Goal: Check status: Check status

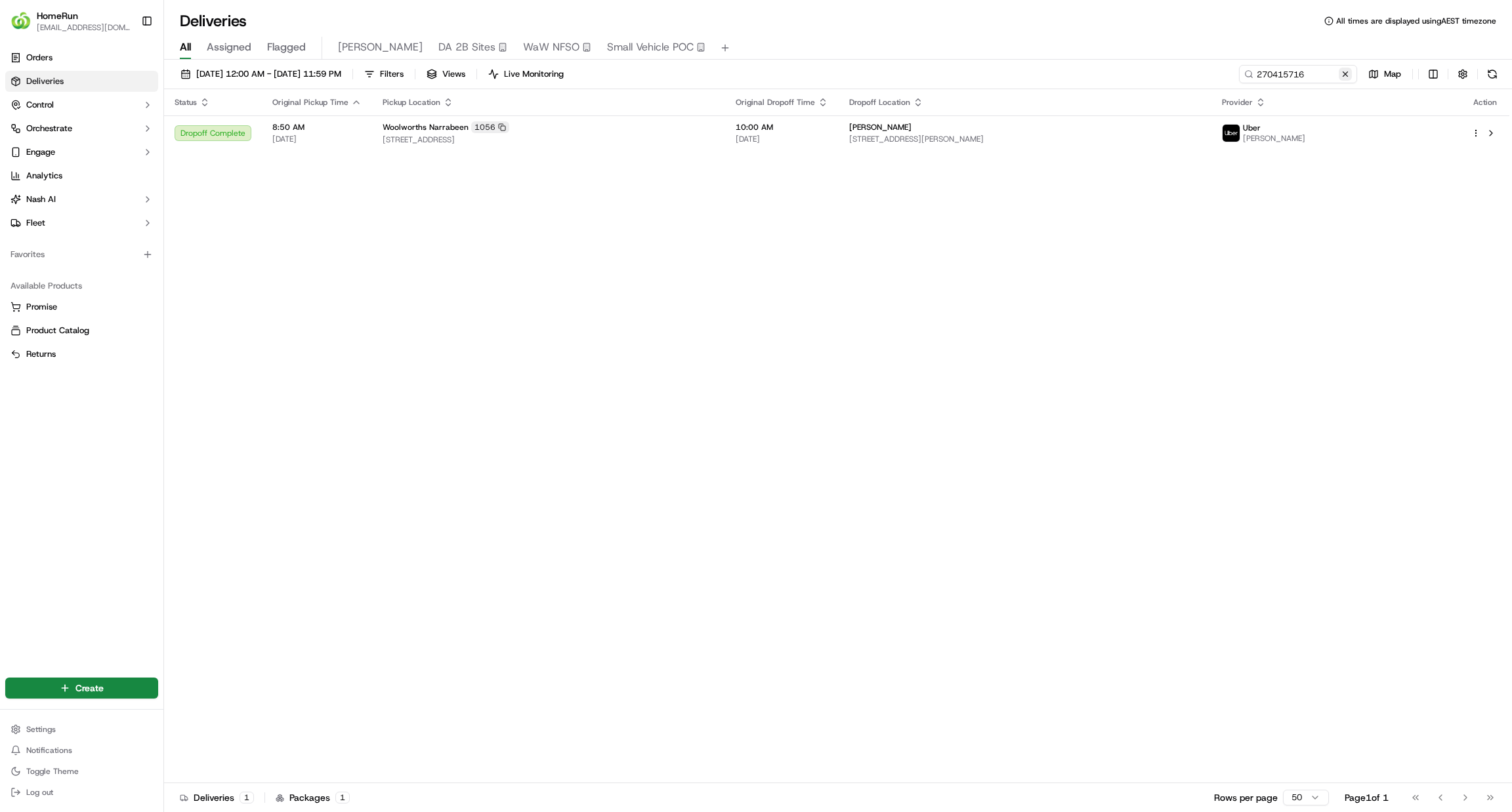
click at [1346, 75] on button at bounding box center [1345, 74] width 13 height 13
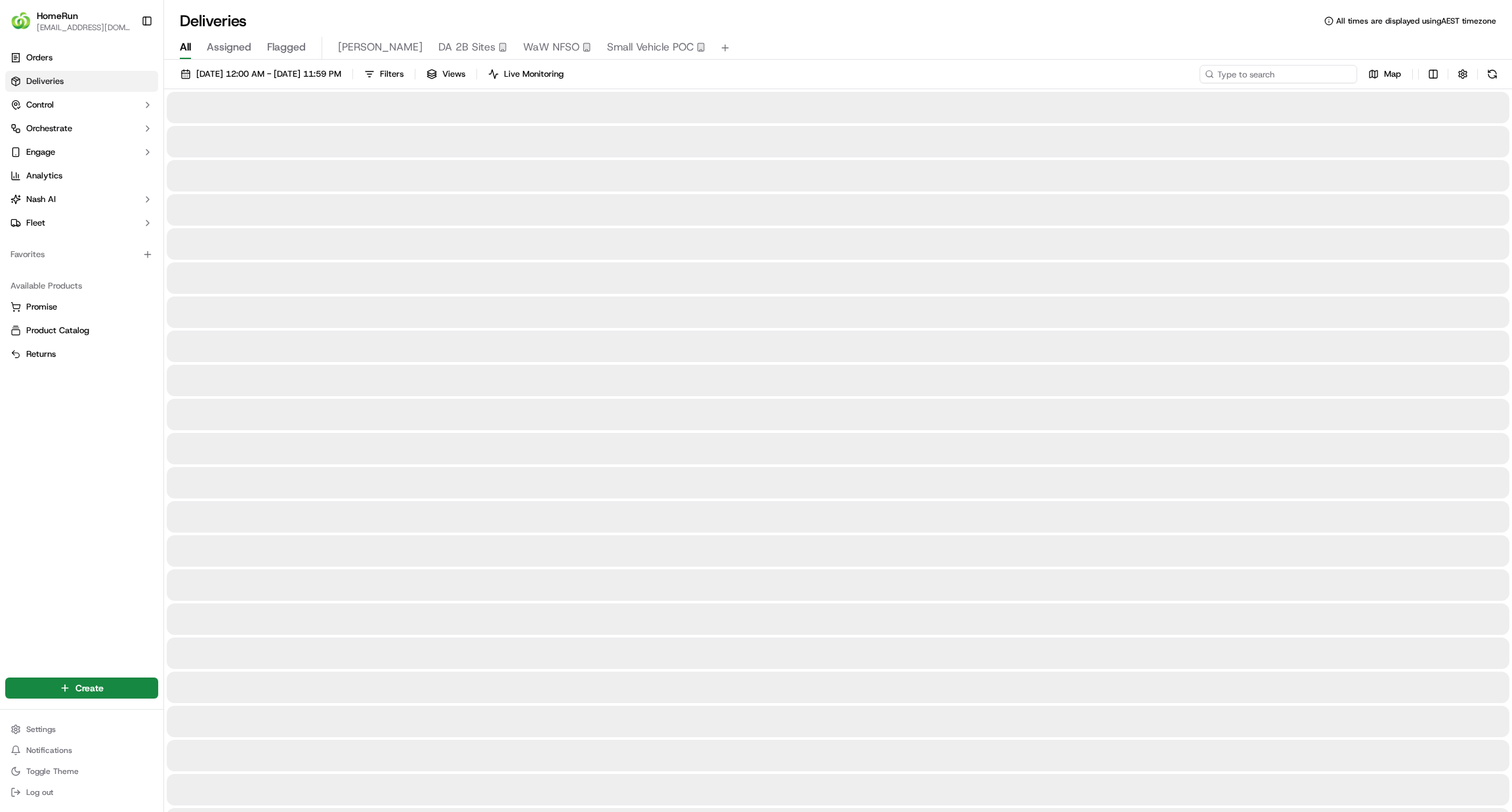
click at [1296, 76] on input at bounding box center [1278, 74] width 157 height 19
paste input "270686399"
type input "270686399"
click at [259, 74] on span "[DATE] 12:00 AM - [DATE] 11:59 PM" at bounding box center [268, 74] width 145 height 12
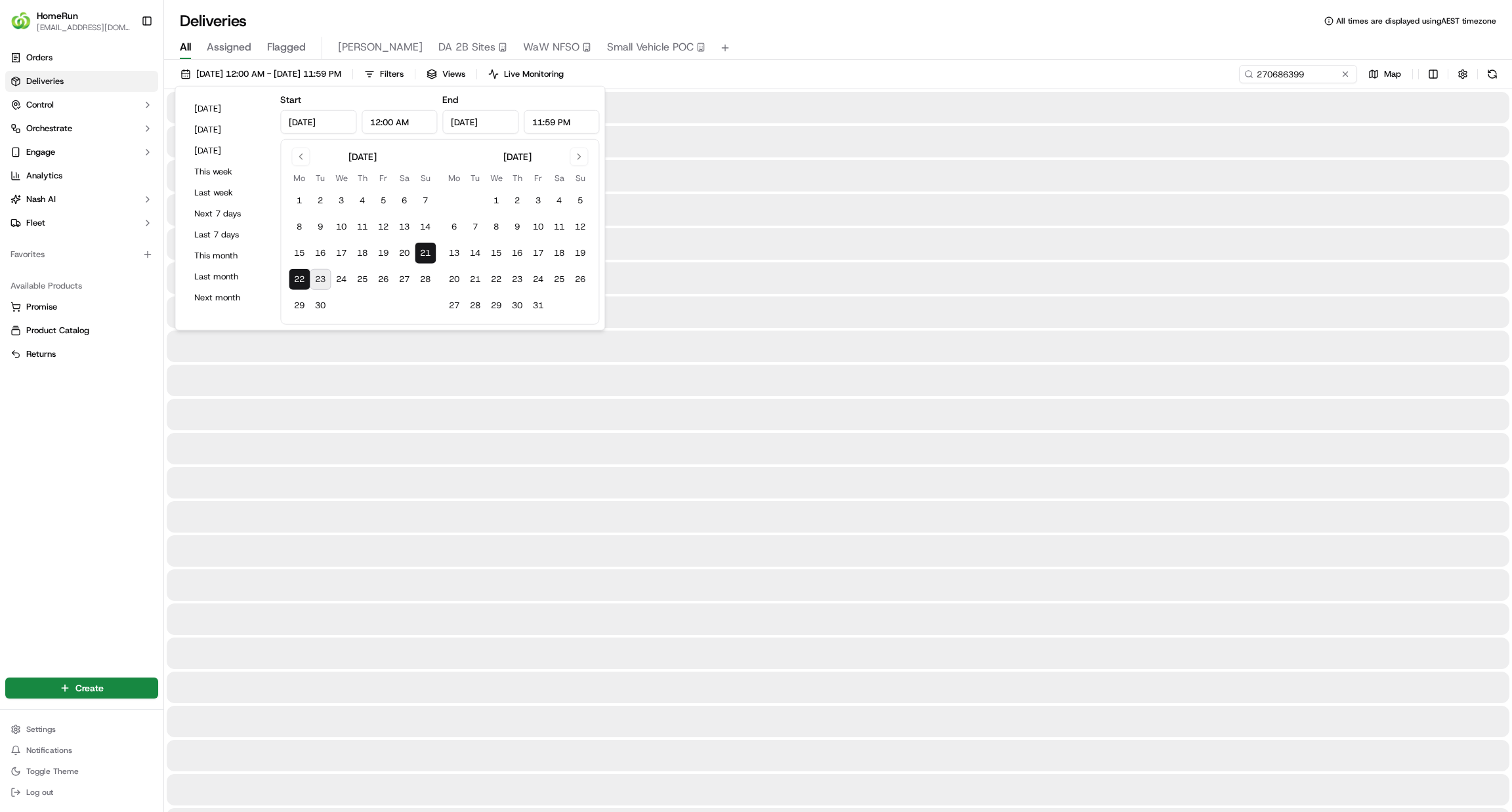
click at [322, 281] on button "23" at bounding box center [320, 279] width 21 height 21
type input "[DATE]"
click at [322, 281] on button "23" at bounding box center [320, 279] width 21 height 21
click at [1257, 71] on input "270686399" at bounding box center [1278, 74] width 157 height 19
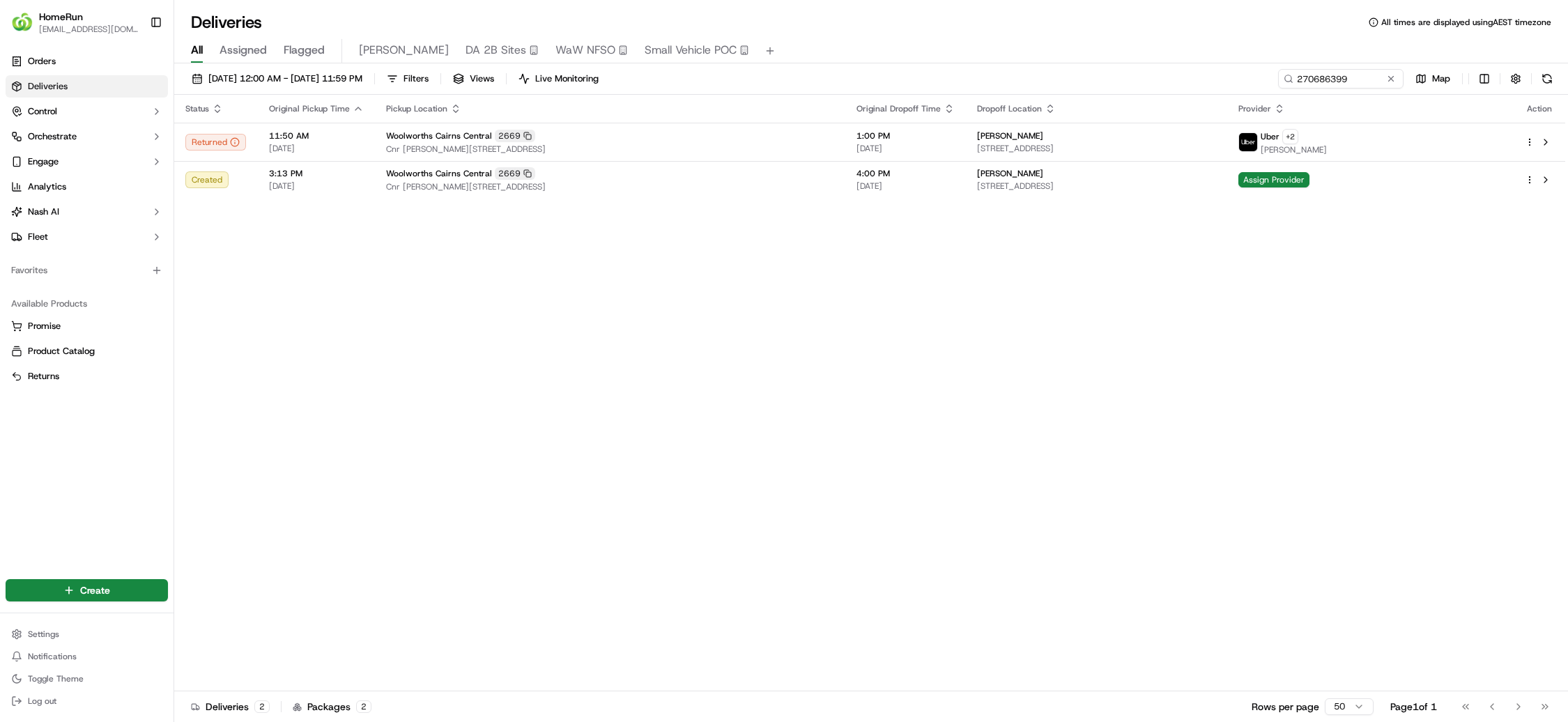
drag, startPoint x: 718, startPoint y: 208, endPoint x: 725, endPoint y: 208, distance: 7.0
click at [718, 208] on div "Status Original Pickup Time Pickup Location Original Dropoff Time Dropoff Locat…" at bounding box center [870, 393] width 1391 height 597
drag, startPoint x: 780, startPoint y: 26, endPoint x: 899, endPoint y: 2, distance: 121.4
click at [780, 27] on div "Deliveries All times are displayed using AEST timezone" at bounding box center [871, 22] width 1394 height 23
